Goal: Find specific page/section: Find specific page/section

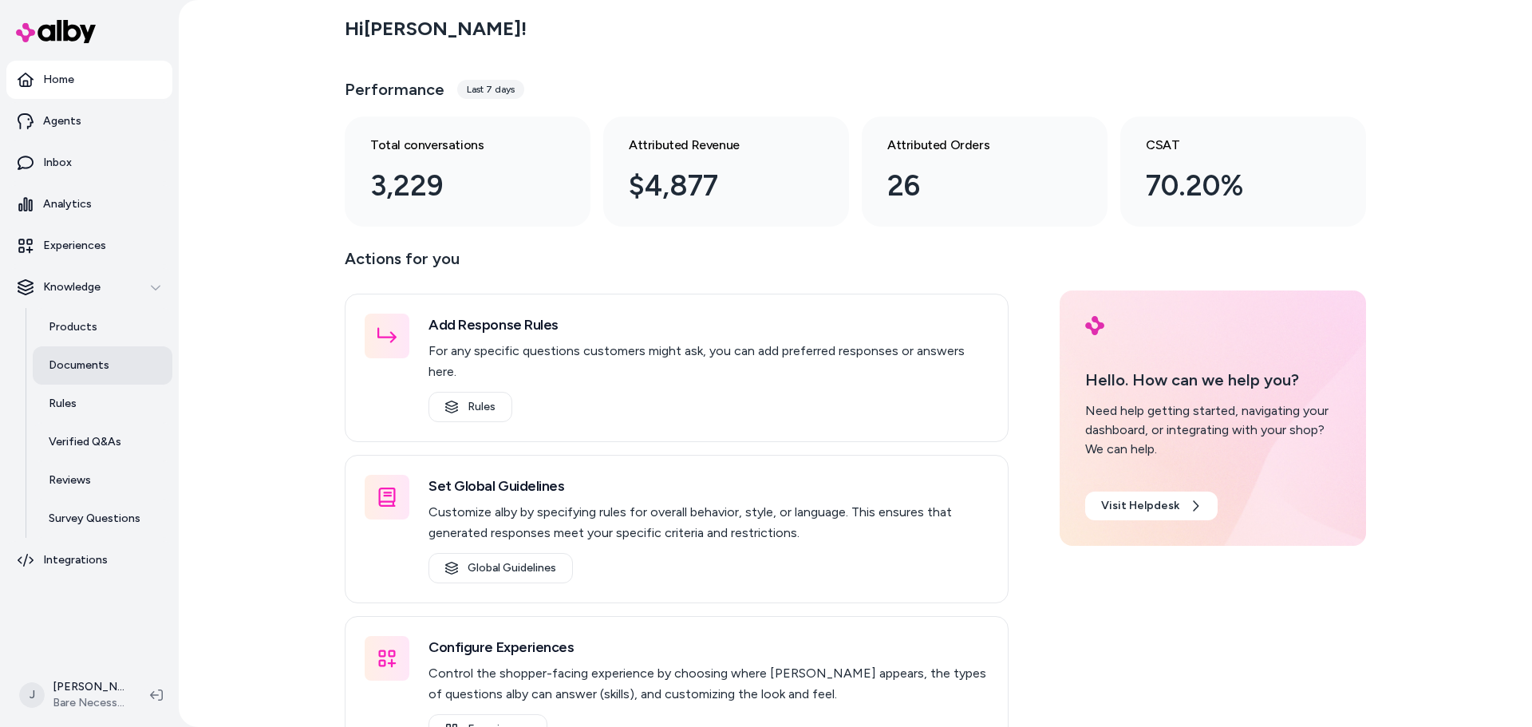
click at [91, 363] on p "Documents" at bounding box center [79, 365] width 61 height 16
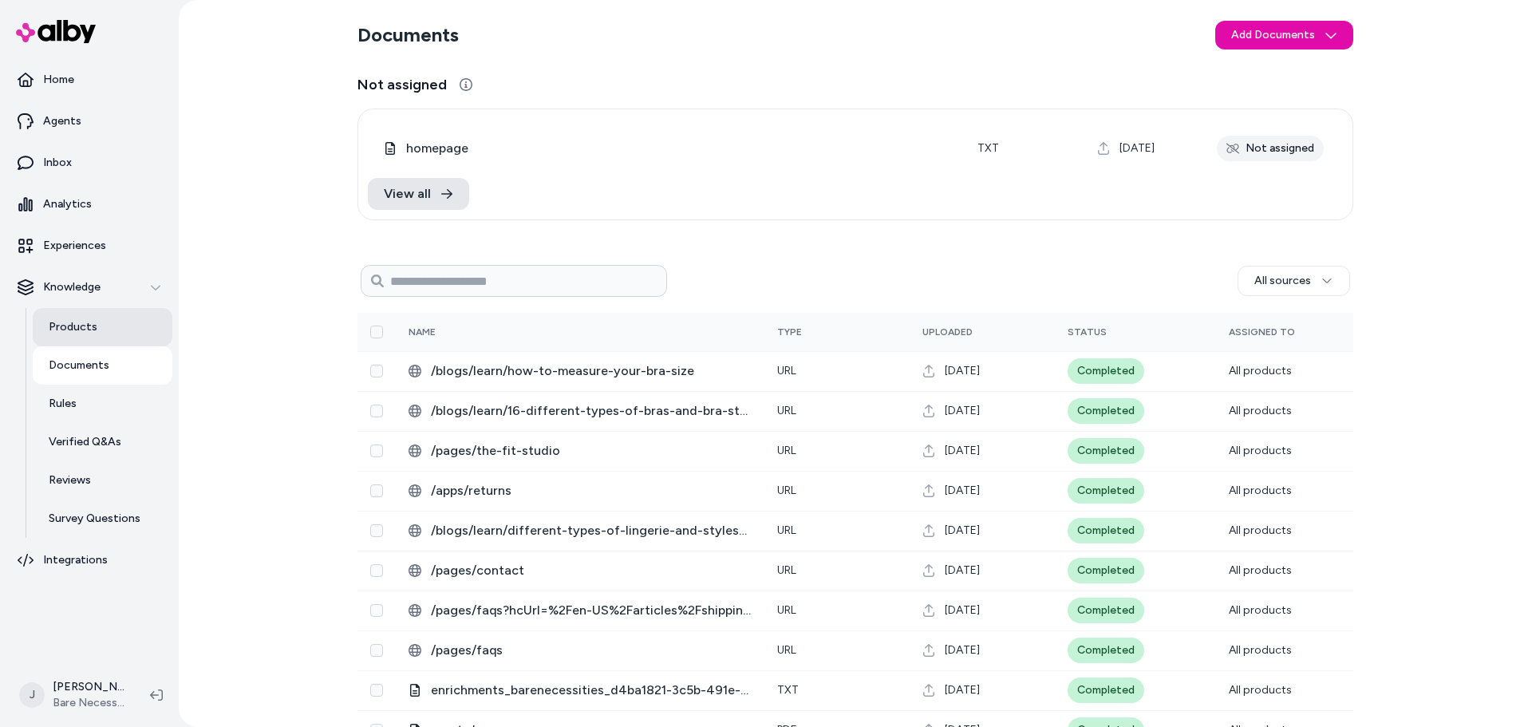
click at [96, 339] on link "Products" at bounding box center [103, 327] width 140 height 38
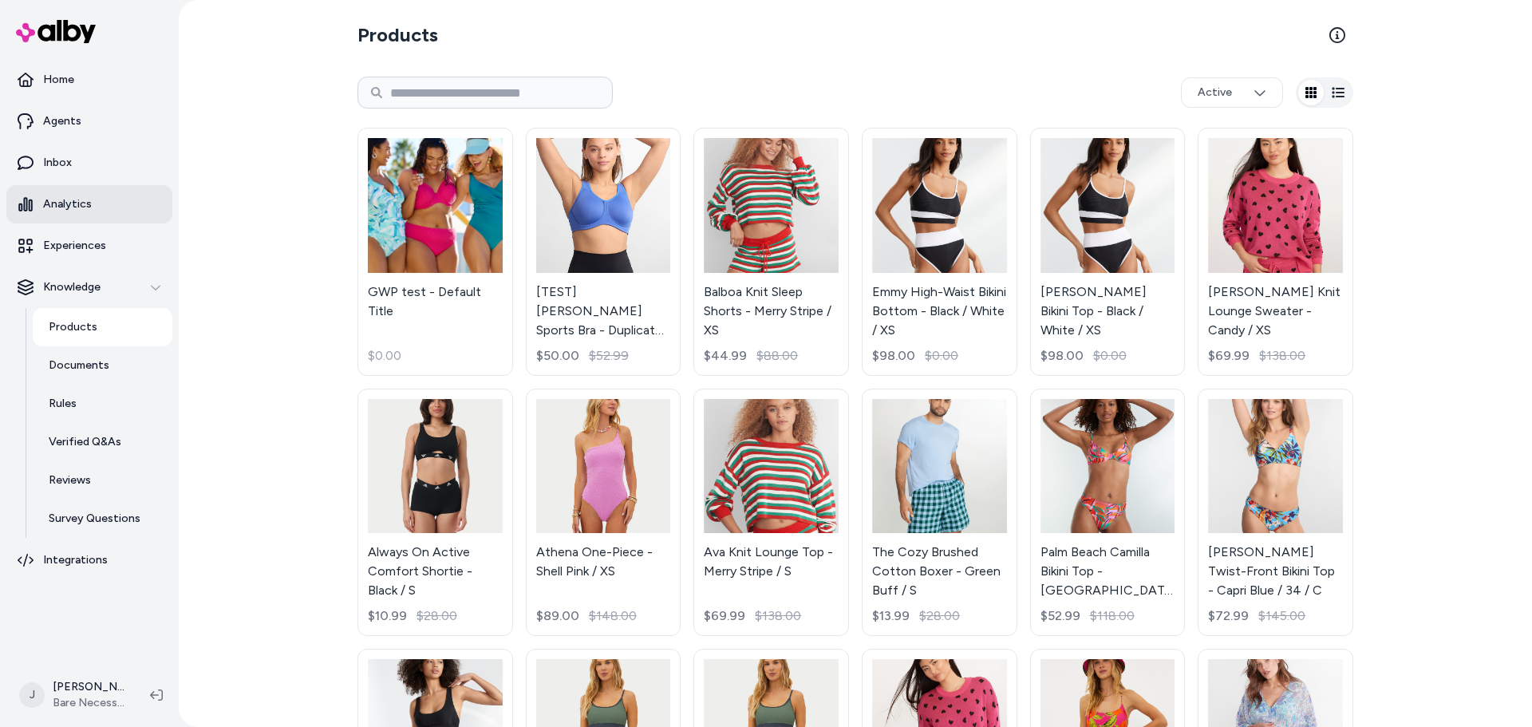
click at [89, 207] on p "Analytics" at bounding box center [67, 204] width 49 height 16
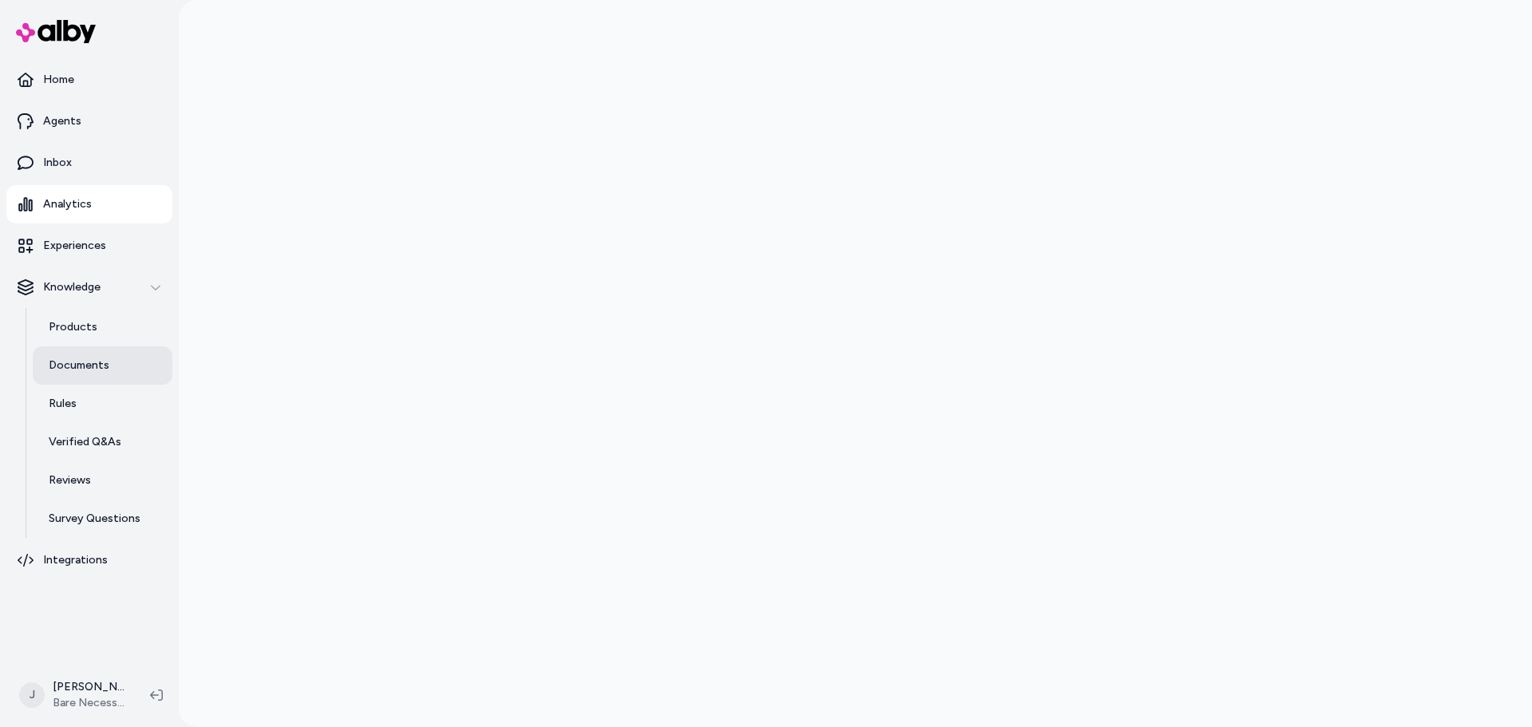
click at [87, 364] on p "Documents" at bounding box center [79, 365] width 61 height 16
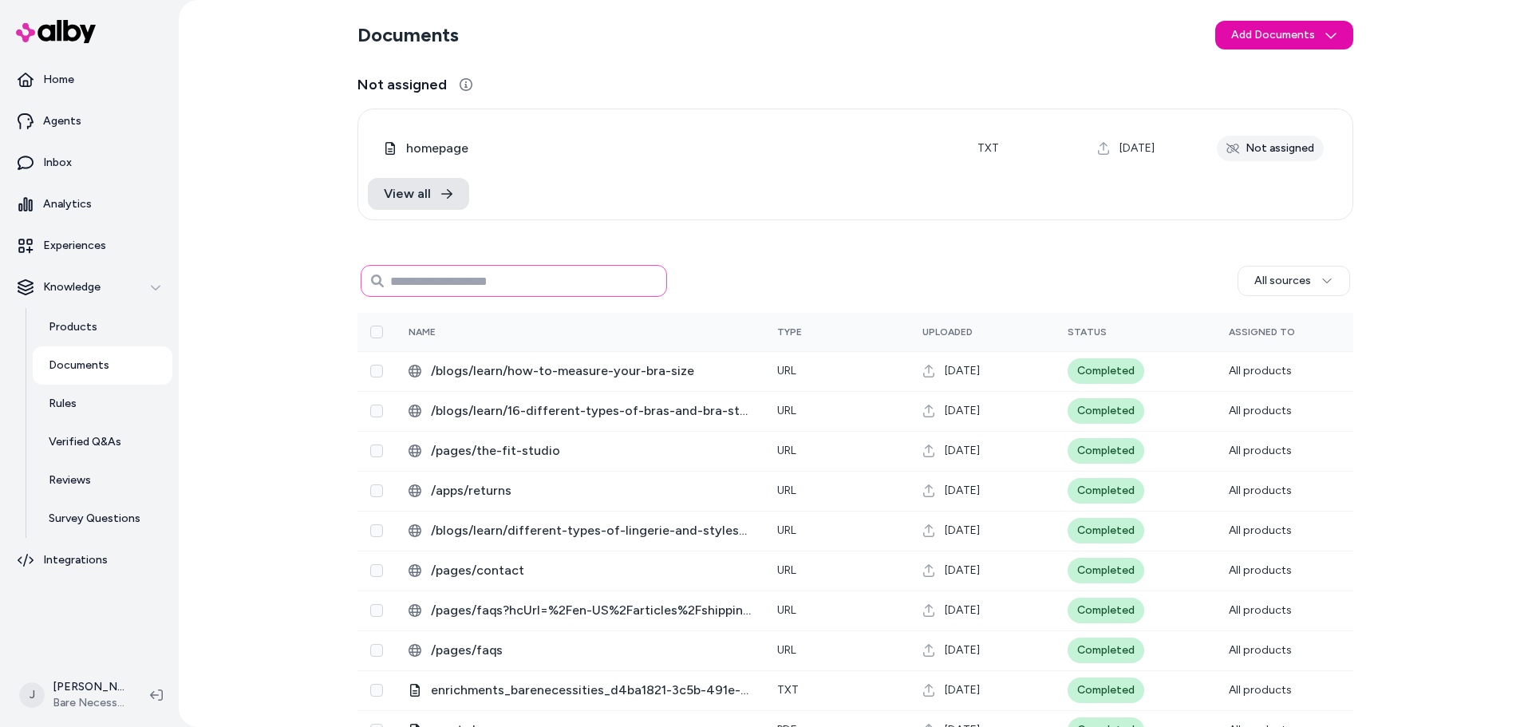
click at [504, 282] on input at bounding box center [514, 281] width 306 height 32
type input "***"
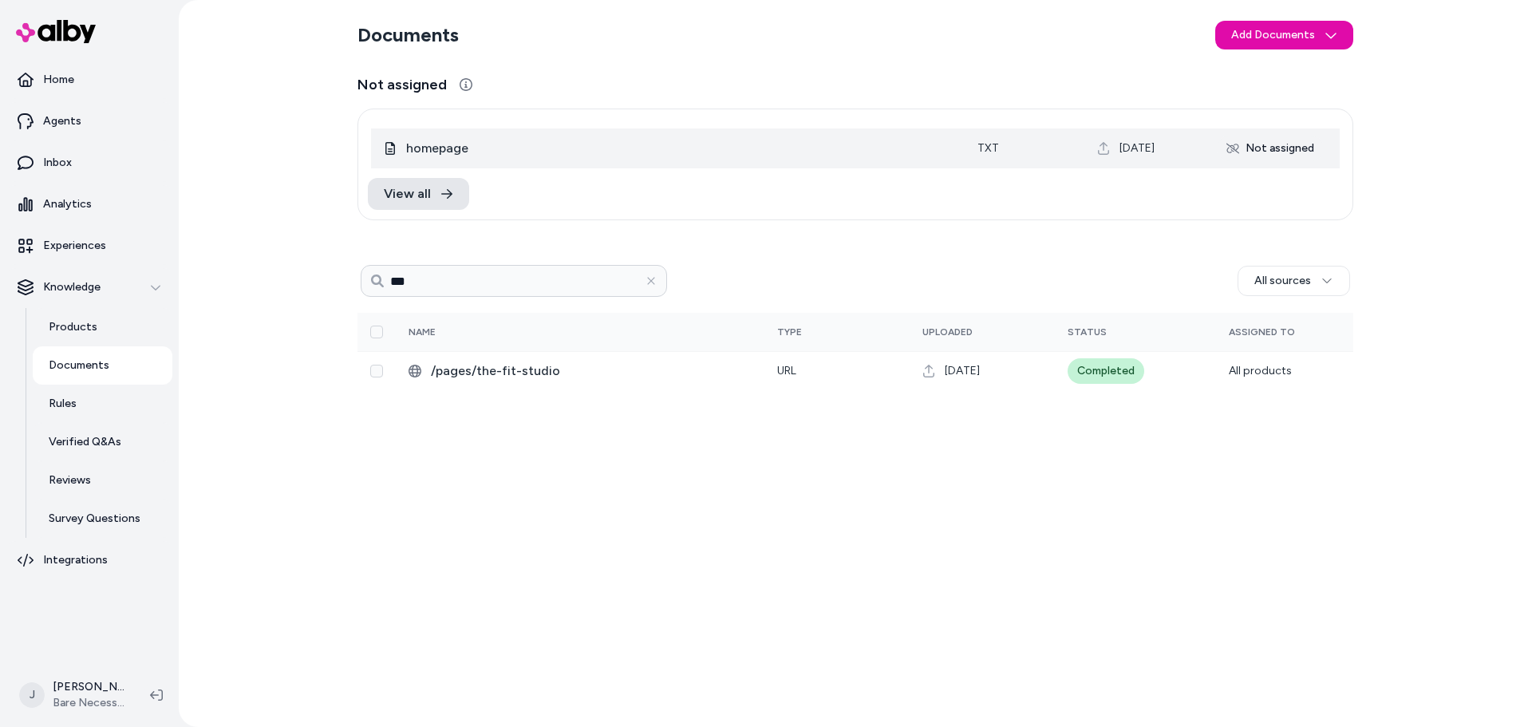
click at [438, 140] on span "homepage" at bounding box center [679, 148] width 546 height 19
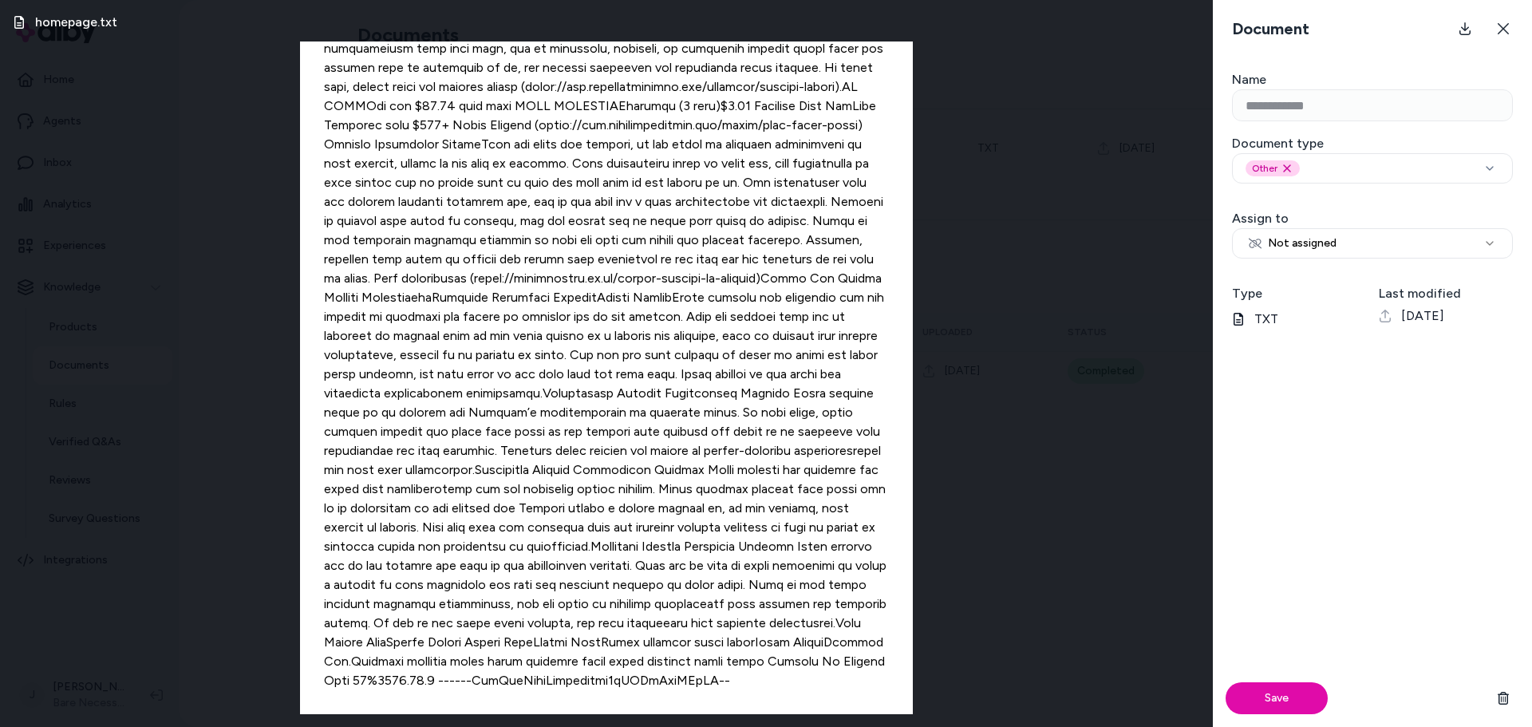
scroll to position [17572, 0]
click at [1515, 24] on button at bounding box center [1503, 29] width 32 height 32
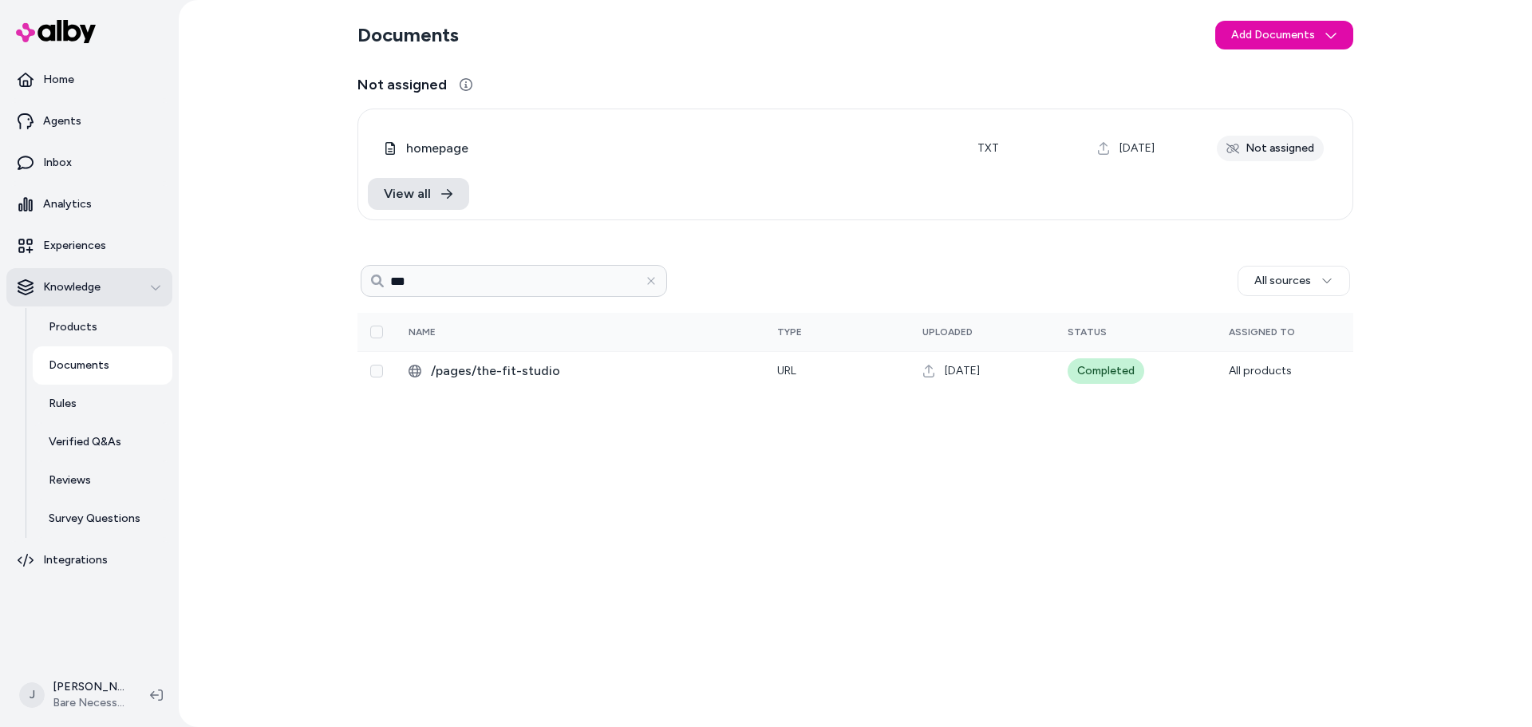
click at [99, 287] on p "Knowledge" at bounding box center [71, 287] width 57 height 16
click at [81, 341] on link "Products" at bounding box center [103, 327] width 140 height 38
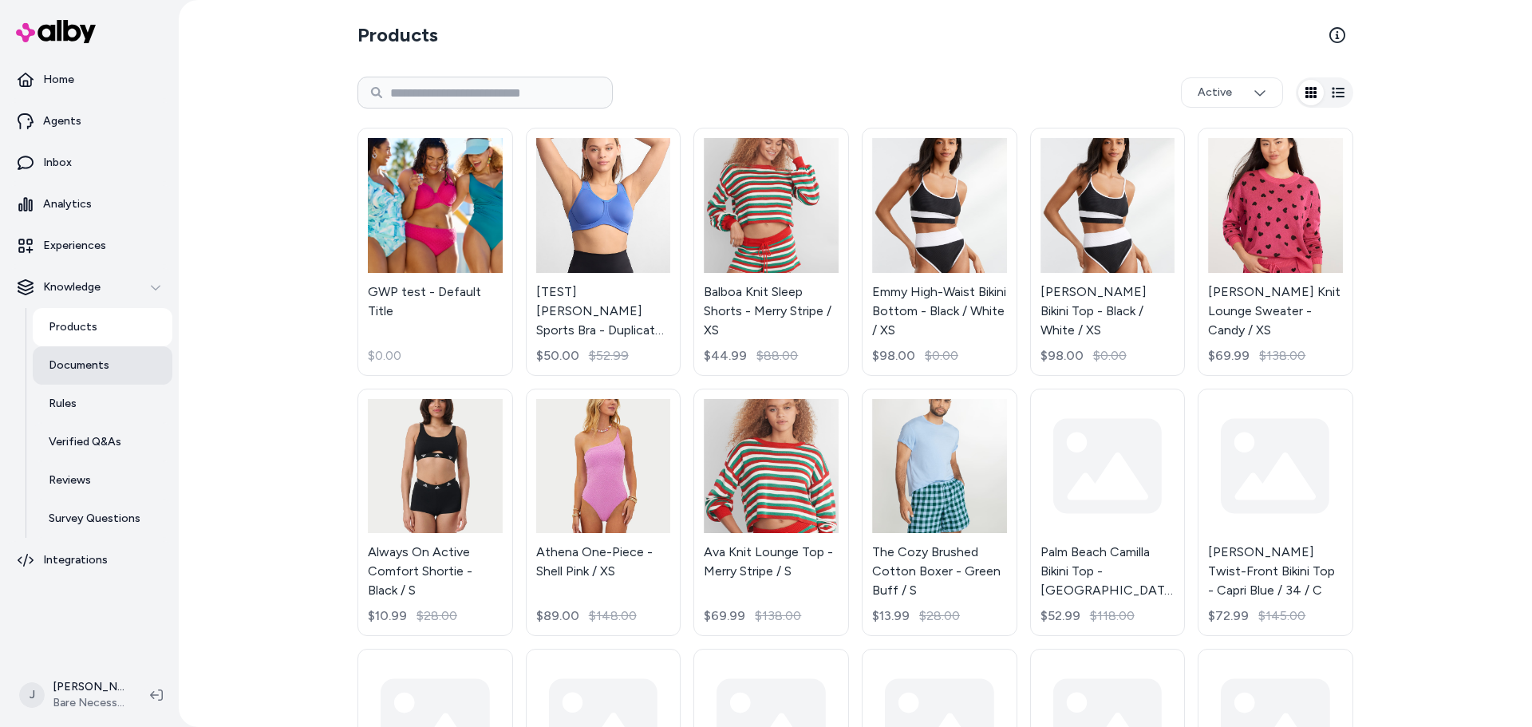
click at [86, 369] on p "Documents" at bounding box center [79, 365] width 61 height 16
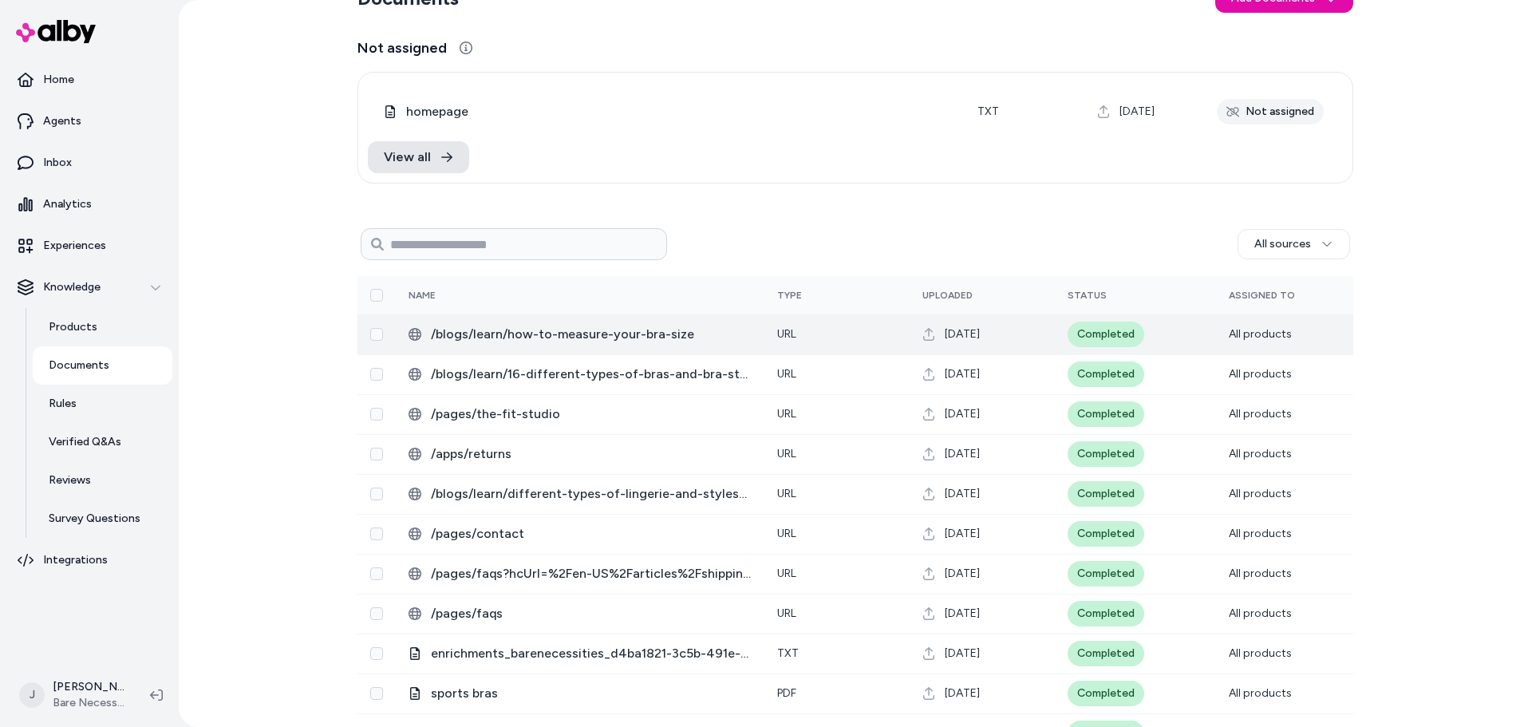
scroll to position [36, 0]
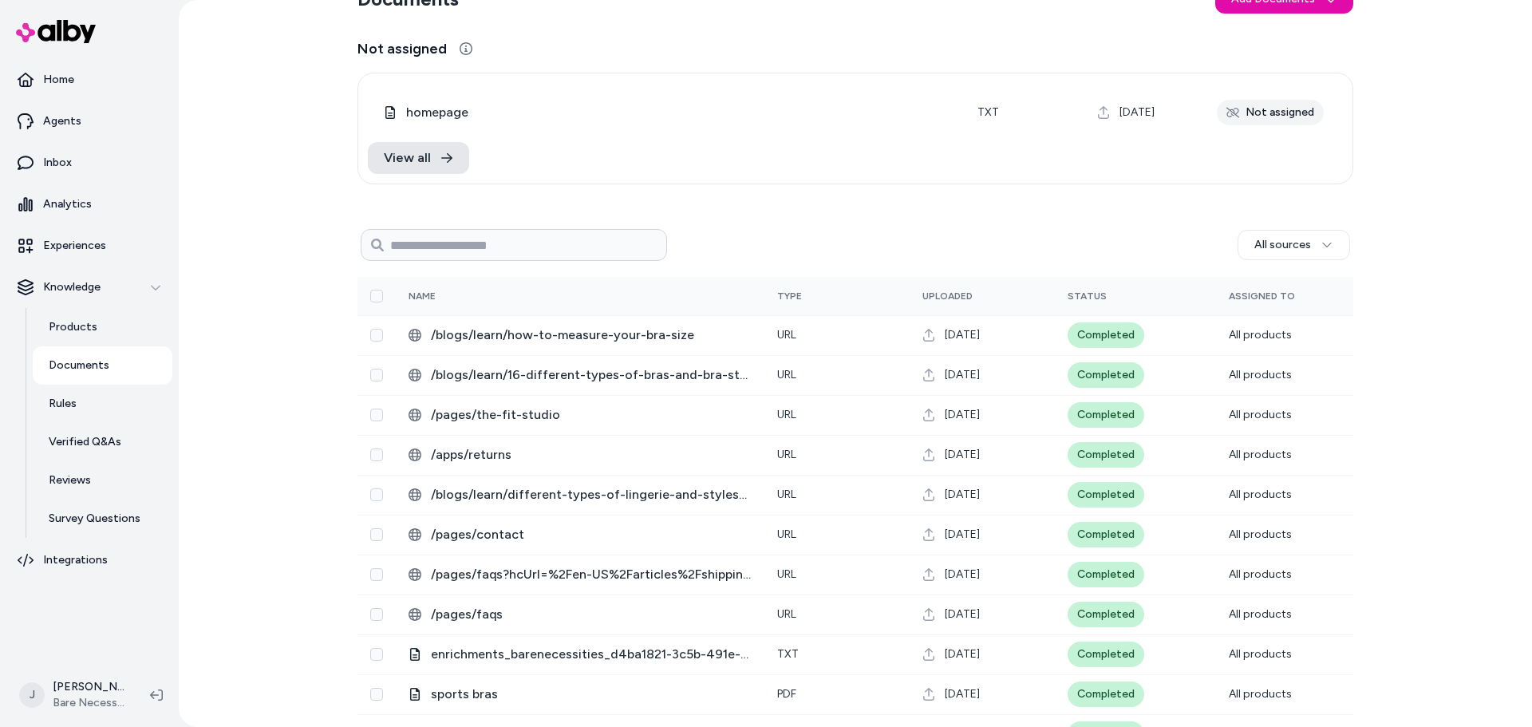
click at [235, 503] on div "Documents Add Documents Not assigned 0 Selected Edit Multiple homepage txt [DAT…" at bounding box center [855, 363] width 1353 height 727
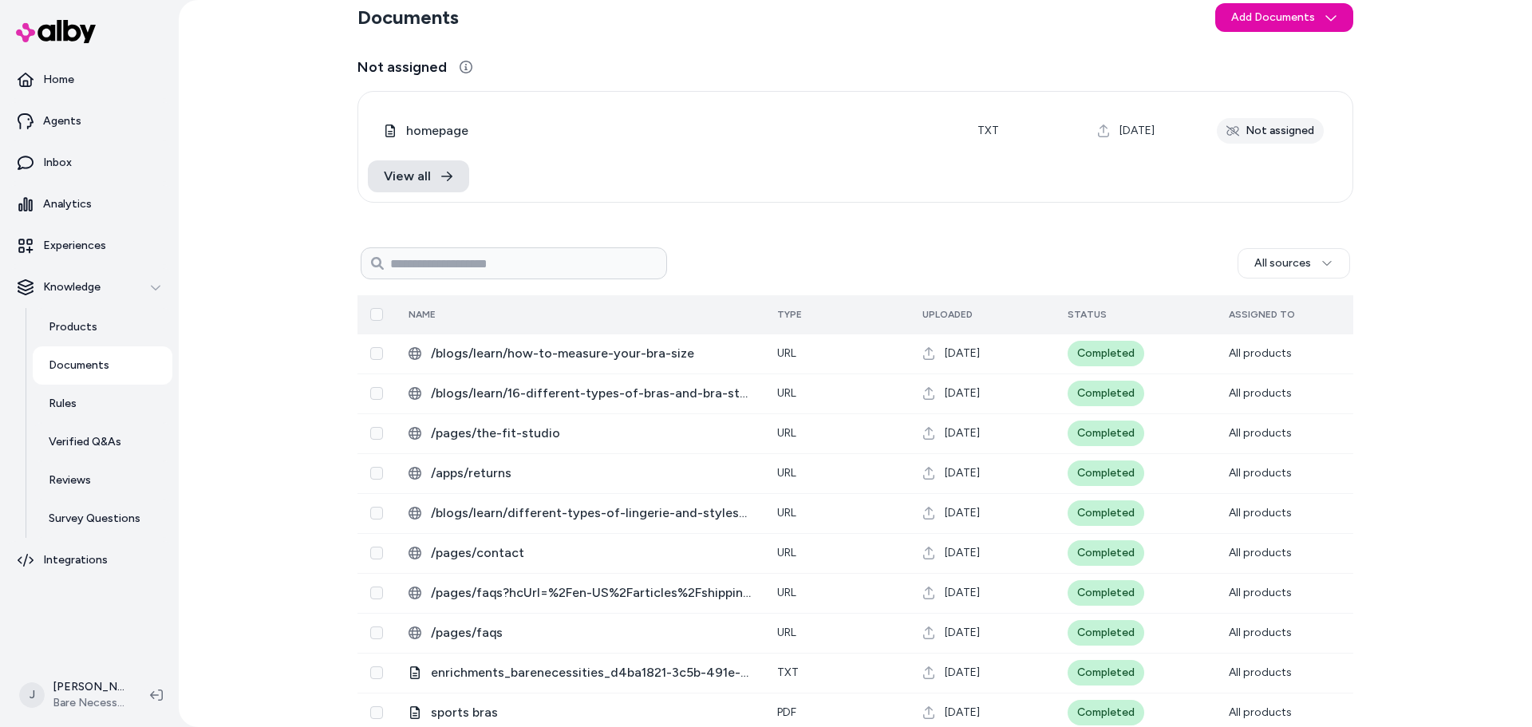
scroll to position [0, 0]
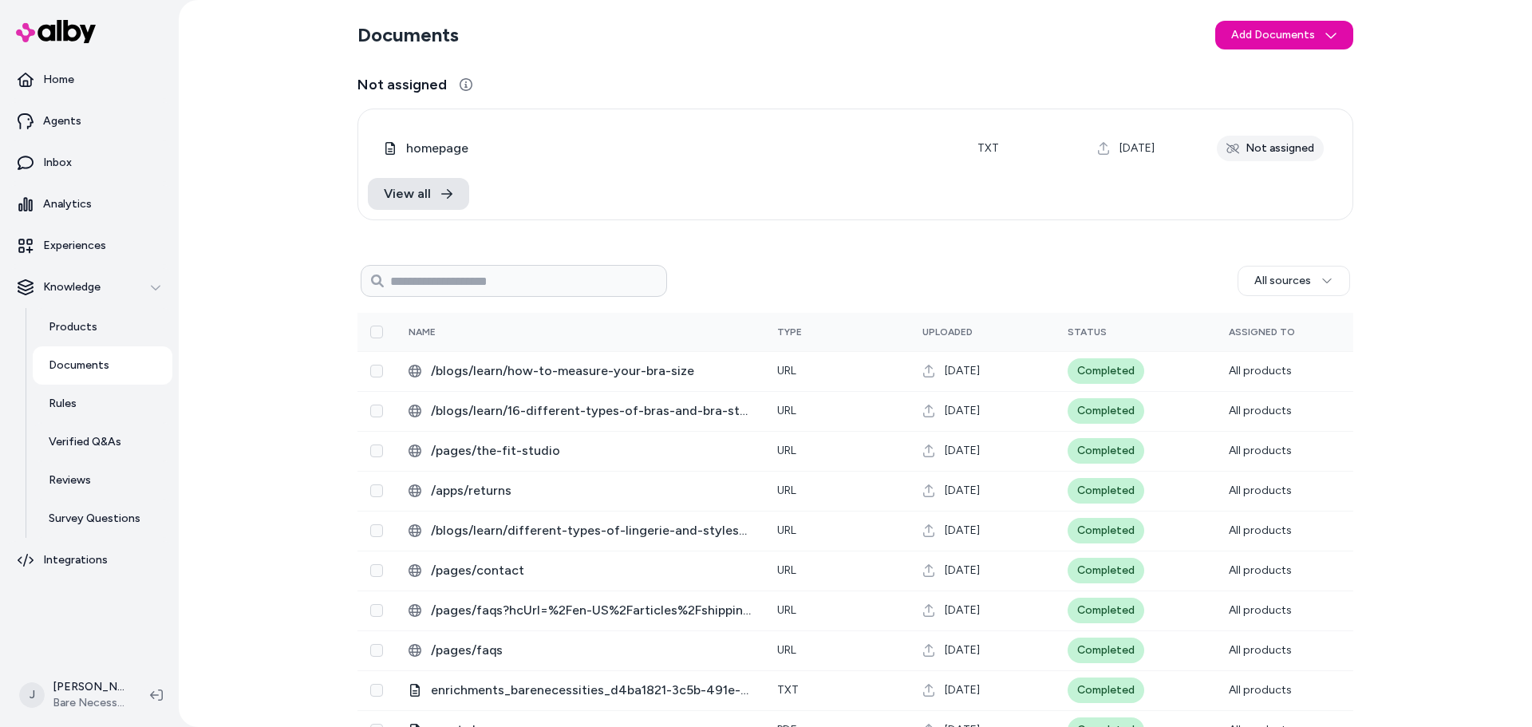
click at [1293, 19] on section "Documents Add Documents" at bounding box center [855, 35] width 996 height 45
click at [1295, 30] on html "Home Agents Inbox Analytics Experiences Knowledge Products Documents Rules Veri…" at bounding box center [766, 363] width 1532 height 727
click at [1422, 318] on html "Home Agents Inbox Analytics Experiences Knowledge Products Documents Rules Veri…" at bounding box center [766, 363] width 1532 height 727
click at [490, 282] on input at bounding box center [514, 281] width 306 height 32
click at [490, 282] on input "***" at bounding box center [514, 281] width 306 height 32
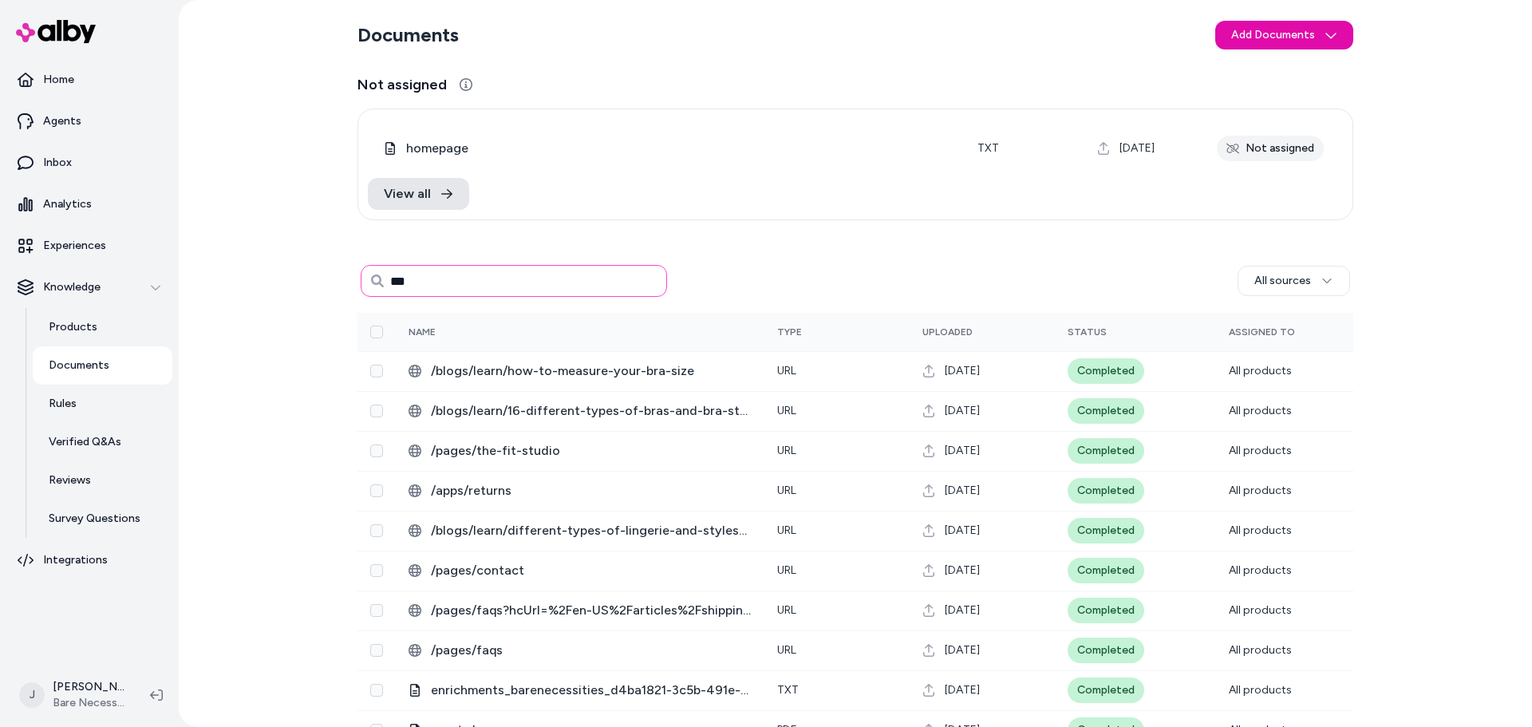
type input "***"
